Goal: Information Seeking & Learning: Find specific page/section

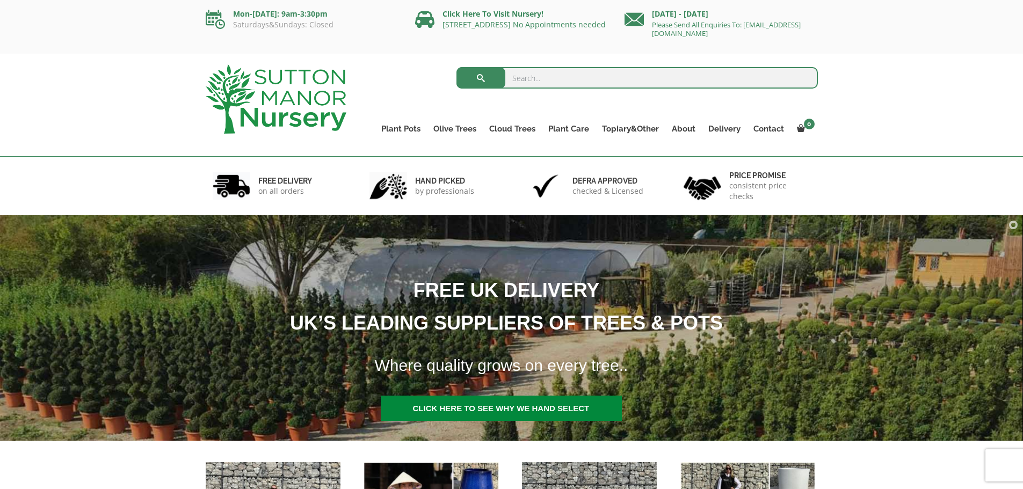
click at [540, 78] on input "search" at bounding box center [636, 77] width 361 height 21
type input "bay"
click at [481, 78] on span "submit" at bounding box center [481, 78] width 0 height 0
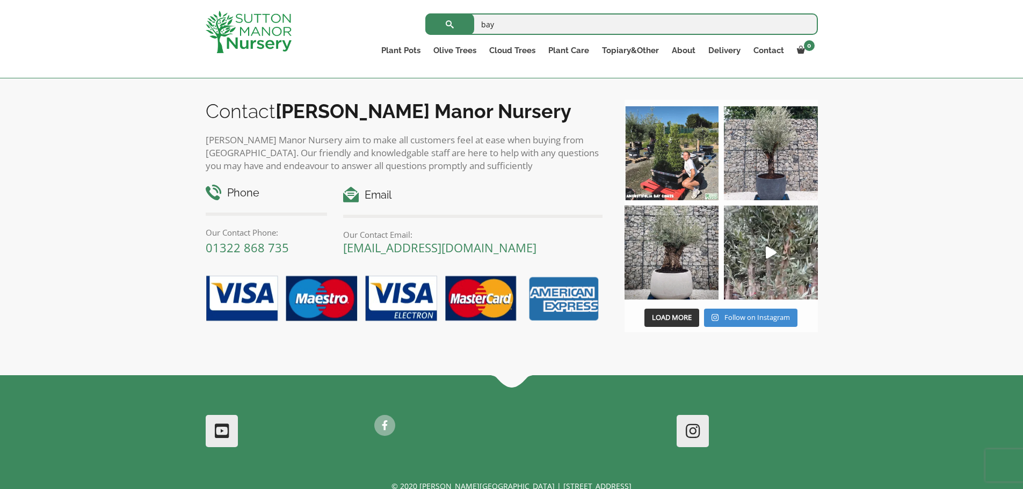
scroll to position [5027, 0]
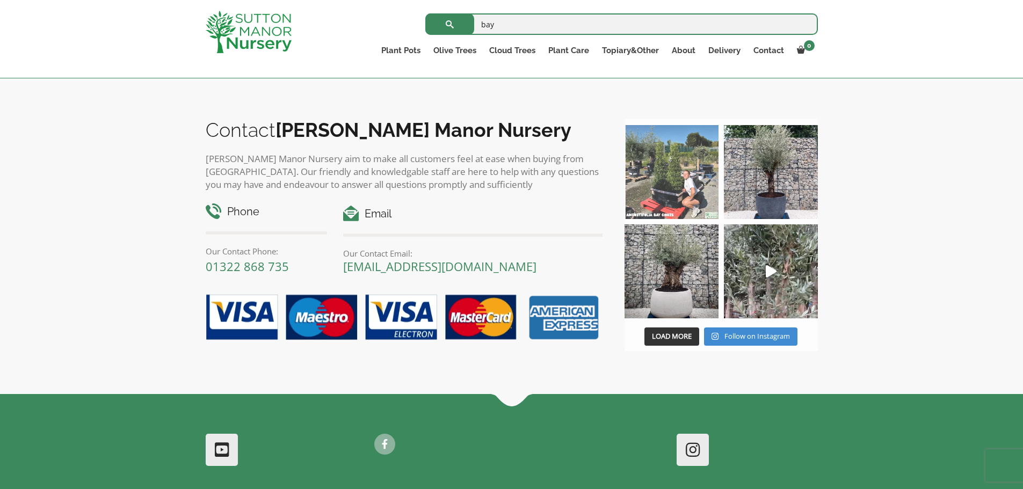
click at [663, 186] on img at bounding box center [671, 172] width 94 height 94
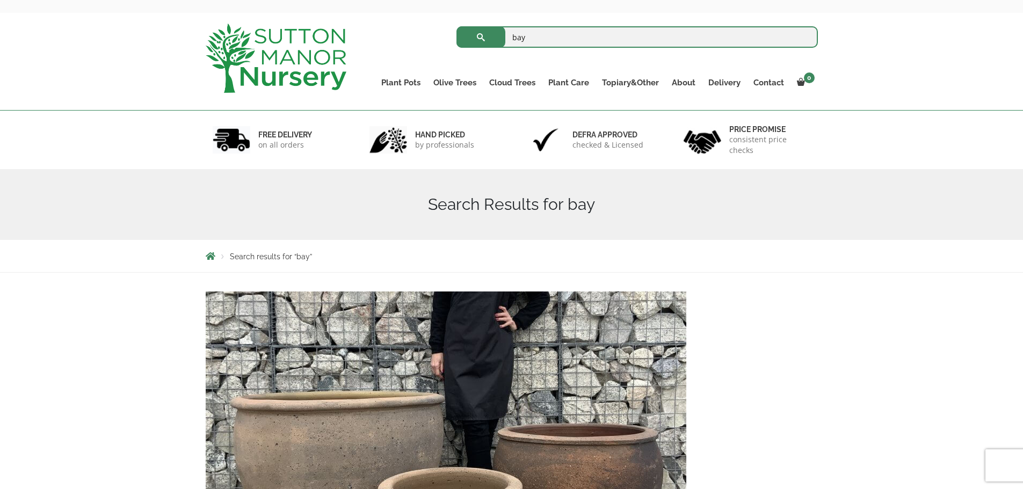
scroll to position [0, 0]
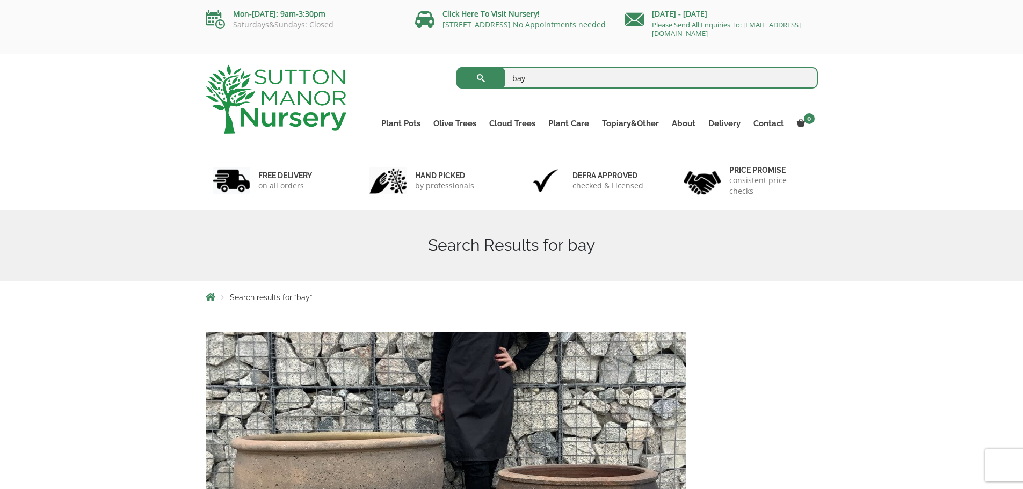
click at [541, 79] on input "bay" at bounding box center [636, 77] width 361 height 21
type input "bay [PERSON_NAME] nobilis"
click at [481, 78] on span "submit" at bounding box center [481, 78] width 0 height 0
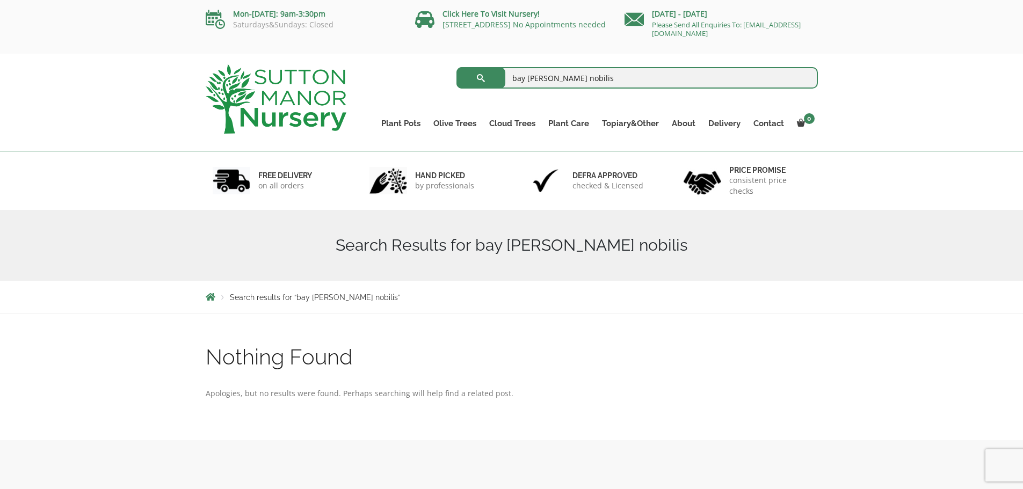
drag, startPoint x: 573, startPoint y: 80, endPoint x: 526, endPoint y: 87, distance: 47.8
click at [527, 86] on input "bay lauris nobilis" at bounding box center [636, 77] width 361 height 21
type input "bay"
click at [481, 78] on span "submit" at bounding box center [481, 78] width 0 height 0
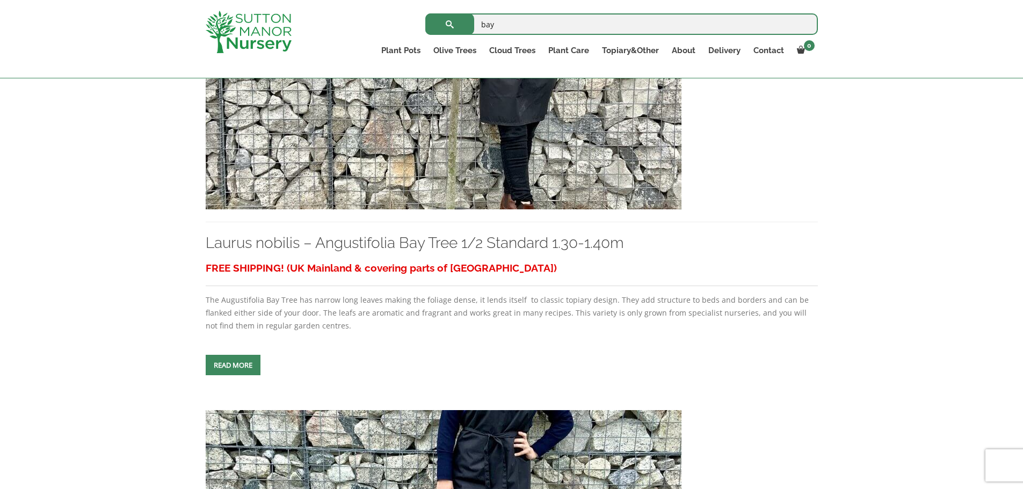
scroll to position [2182, 0]
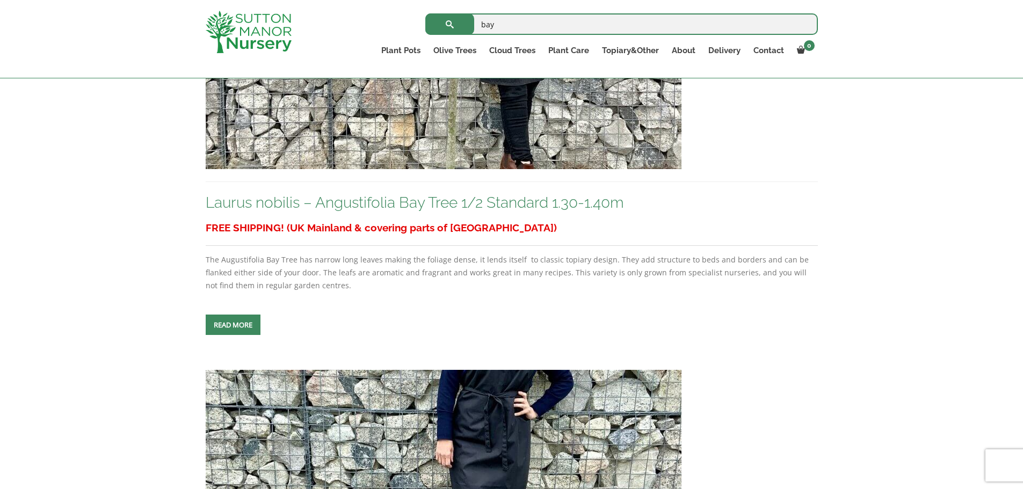
click at [249, 198] on link "Laurus nobilis – Angustifolia Bay Tree 1/2 Standard 1.30-1.40m" at bounding box center [415, 203] width 418 height 18
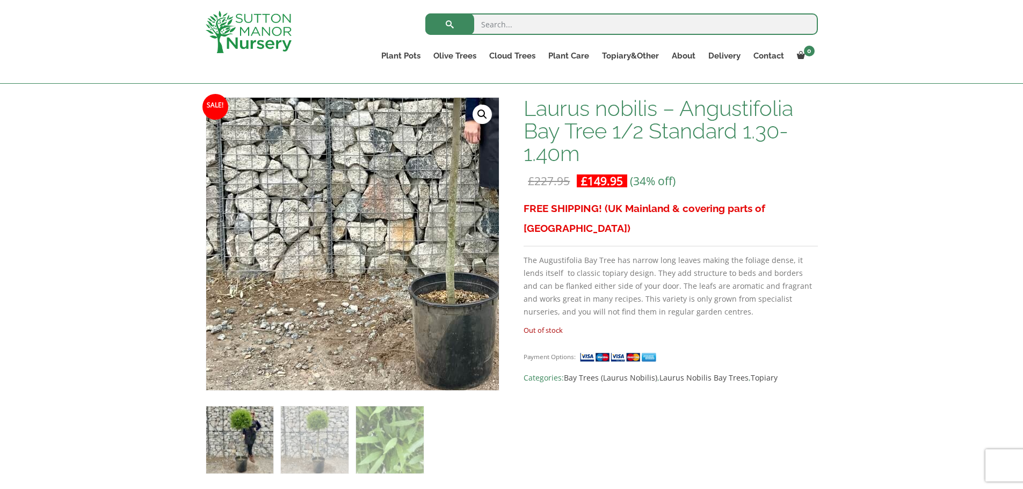
scroll to position [107, 0]
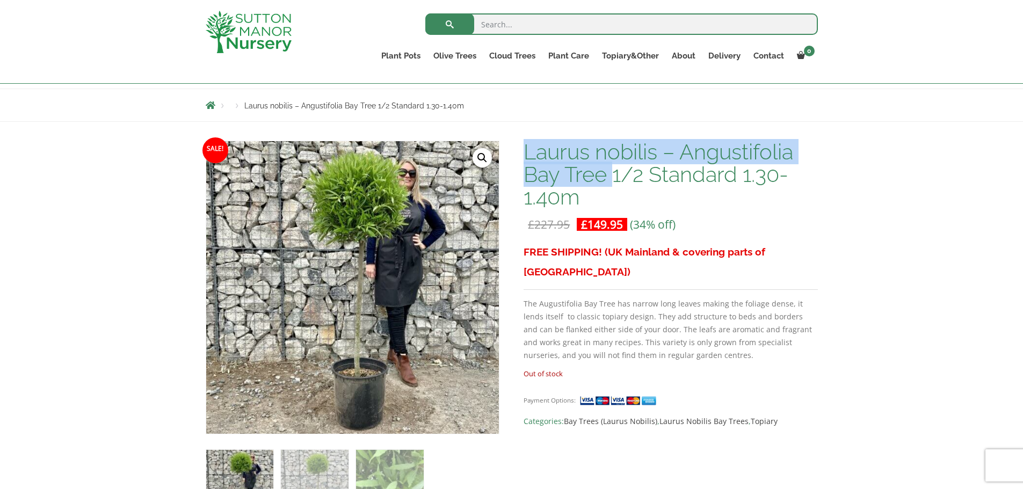
drag, startPoint x: 529, startPoint y: 155, endPoint x: 611, endPoint y: 186, distance: 88.3
click at [611, 186] on h1 "Laurus nobilis – Angustifolia Bay Tree 1/2 Standard 1.30-1.40m" at bounding box center [670, 175] width 294 height 68
copy h1 "Laurus nobilis – Angustifolia Bay Tree"
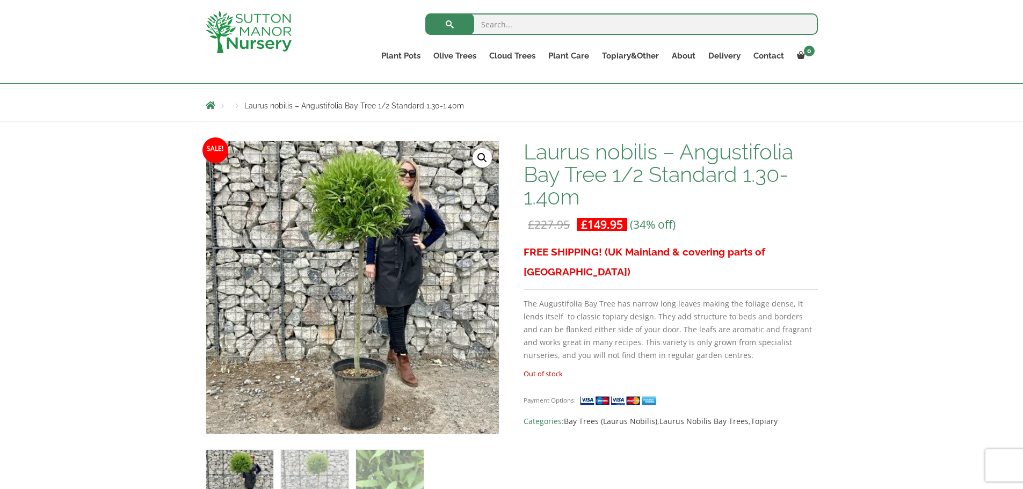
click at [520, 26] on input "search" at bounding box center [621, 23] width 392 height 21
paste input "Laurus nobilis – Angustifolia Bay Tree"
type input "Laurus nobilis – Angustifolia Bay Tree"
click at [449, 24] on span "submit" at bounding box center [449, 24] width 0 height 0
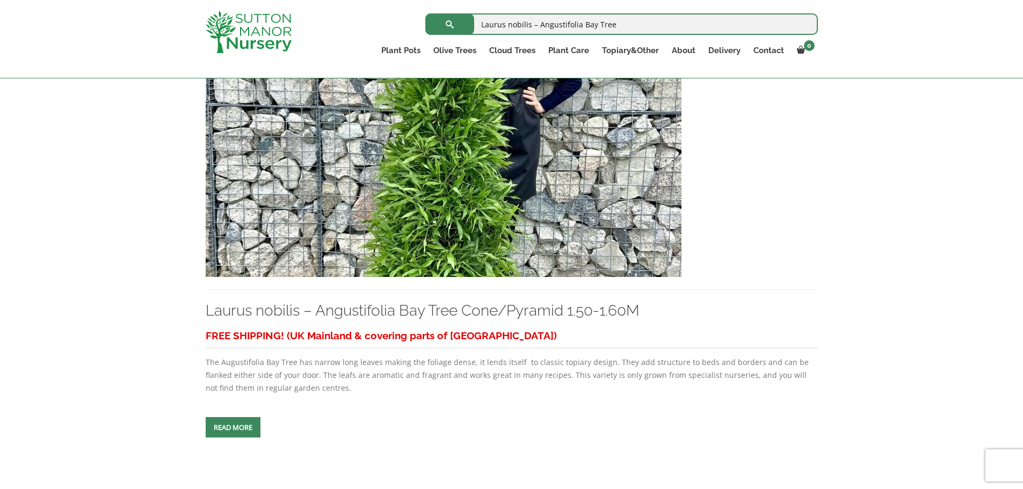
scroll to position [698, 0]
click at [460, 156] on img at bounding box center [444, 162] width 476 height 231
